Goal: Information Seeking & Learning: Learn about a topic

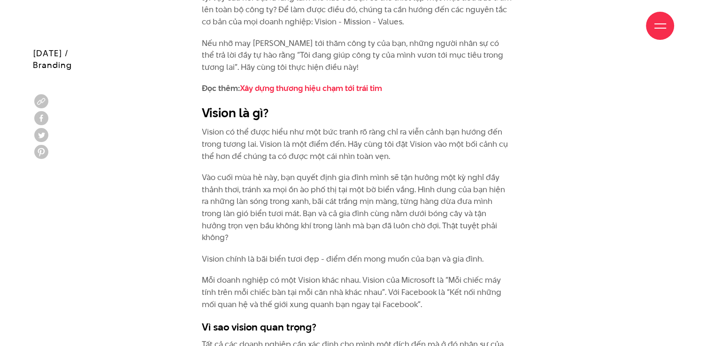
scroll to position [1132, 0]
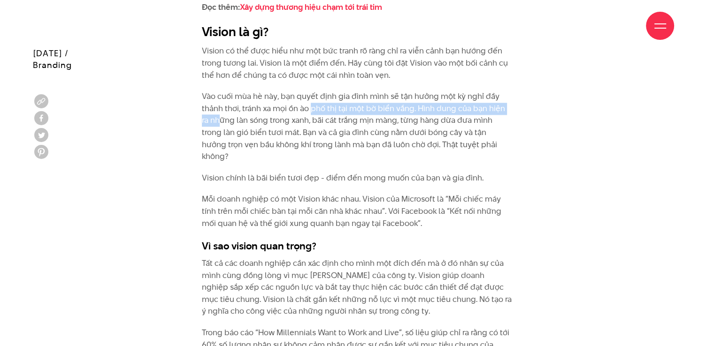
drag, startPoint x: 241, startPoint y: 113, endPoint x: 316, endPoint y: 113, distance: 75.1
click at [312, 113] on p "Vào cuối mùa hè này, bạn quyết định gia đình mình sẽ tận hưởng một kỳ nghỉ đầy …" at bounding box center [357, 127] width 310 height 72
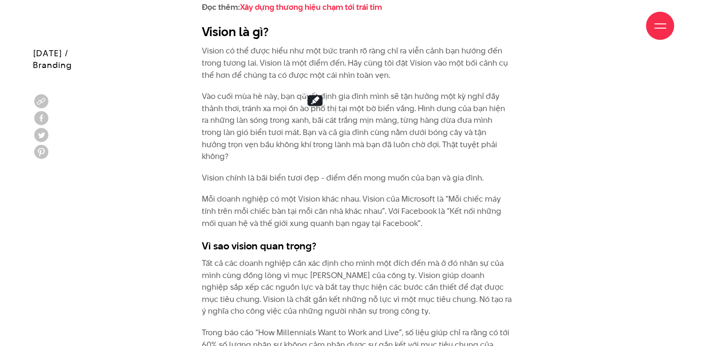
click at [418, 122] on p "Vào cuối mùa hè này, bạn quyết định gia đình mình sẽ tận hưởng một kỳ nghỉ đầy …" at bounding box center [357, 127] width 310 height 72
click at [261, 172] on p "Vision chính là bãi biển tươi đẹp - điểm đến mong muốn của bạn và gia đình." at bounding box center [357, 178] width 310 height 12
click at [251, 172] on p "Vision chính là bãi biển tươi đẹp - điểm đến mong muốn của bạn và gia đình." at bounding box center [357, 178] width 310 height 12
click at [263, 172] on p "Vision chính là bãi biển tươi đẹp - điểm đến mong muốn của bạn và gia đình." at bounding box center [357, 178] width 310 height 12
drag, startPoint x: 255, startPoint y: 169, endPoint x: 315, endPoint y: 166, distance: 60.6
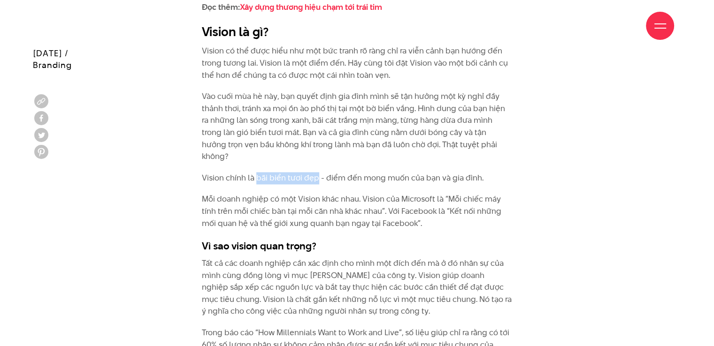
click at [315, 172] on p "Vision chính là bãi biển tươi đẹp - điểm đến mong muốn của bạn và gia đình." at bounding box center [357, 178] width 310 height 12
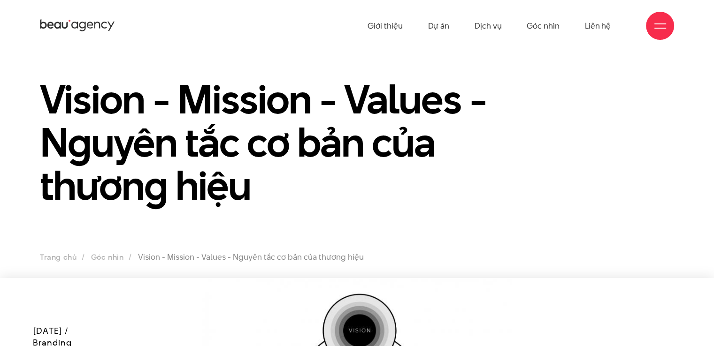
scroll to position [172, 0]
